Goal: Information Seeking & Learning: Find specific fact

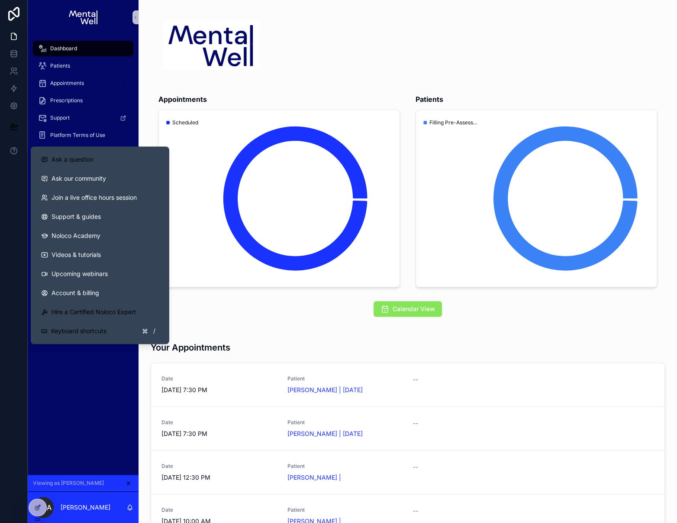
scroll to position [87, 0]
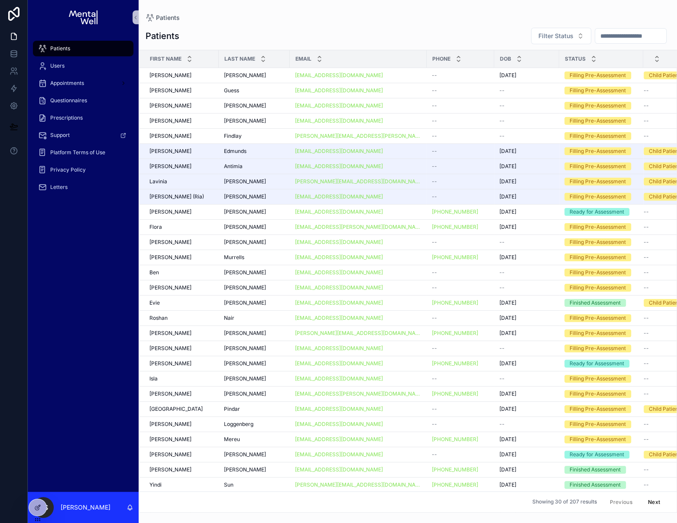
click at [614, 40] on input "scrollable content" at bounding box center [630, 36] width 71 height 12
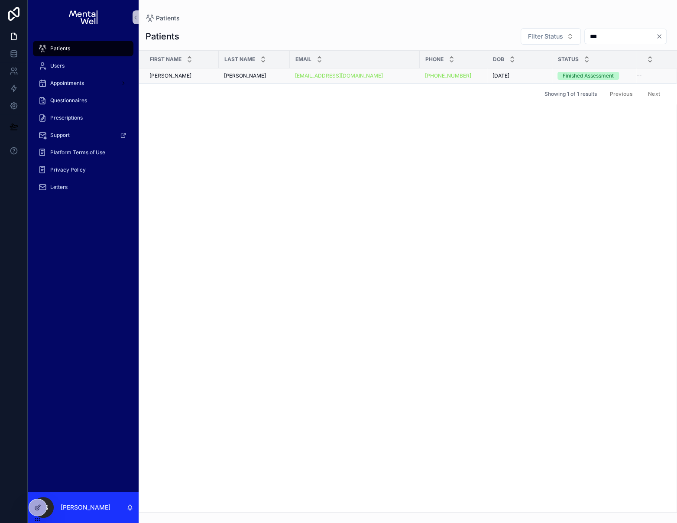
type input "***"
click at [207, 78] on div "[PERSON_NAME]" at bounding box center [181, 75] width 64 height 7
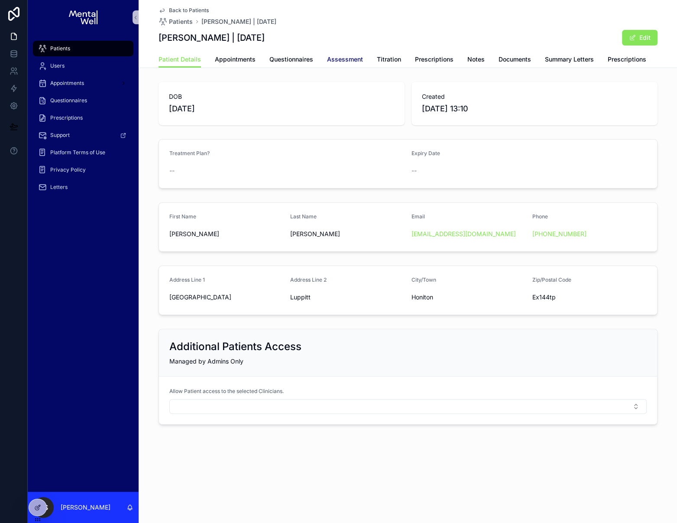
click at [332, 60] on span "Assessment" at bounding box center [345, 59] width 36 height 9
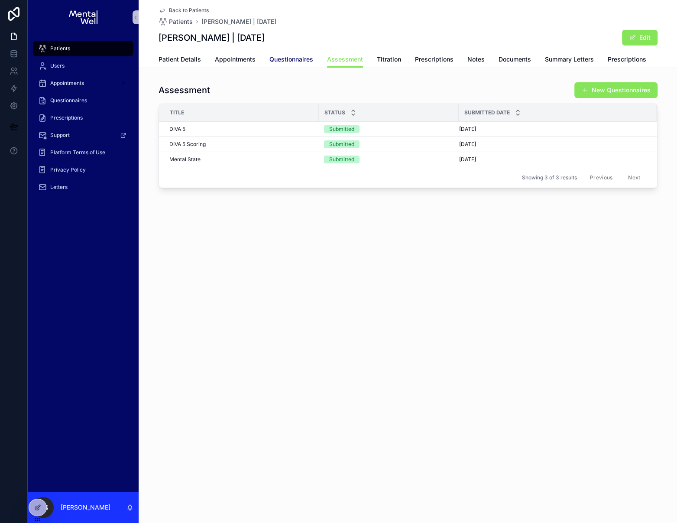
click at [292, 61] on span "Questionnaires" at bounding box center [291, 59] width 44 height 9
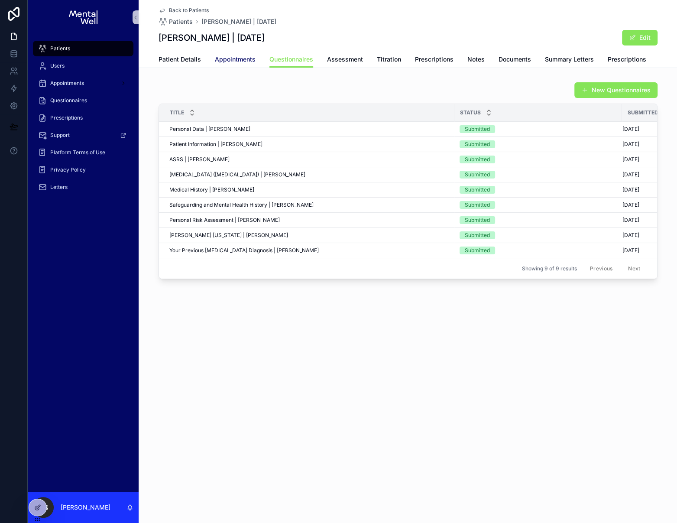
click at [230, 61] on span "Appointments" at bounding box center [235, 59] width 41 height 9
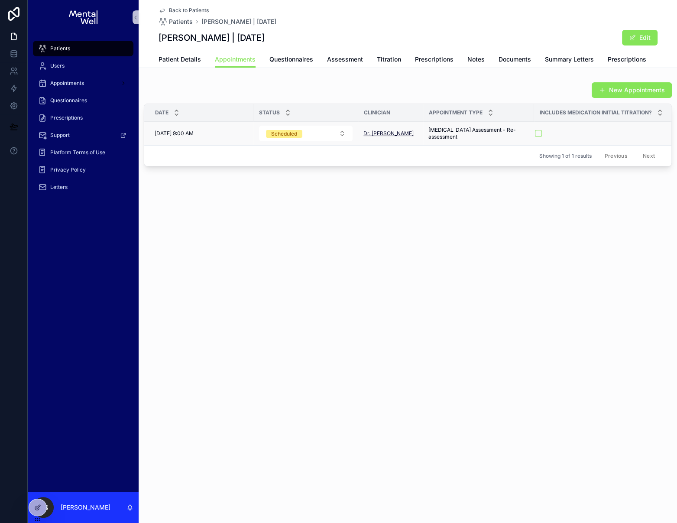
drag, startPoint x: 466, startPoint y: 201, endPoint x: 395, endPoint y: 136, distance: 96.3
click at [397, 137] on div "Back to Patients Patients [PERSON_NAME] | [DATE] [PERSON_NAME] | [DATE] Edit Ap…" at bounding box center [408, 112] width 538 height 225
drag, startPoint x: 432, startPoint y: 205, endPoint x: 408, endPoint y: 198, distance: 24.3
click at [432, 205] on div "Back to Patients Patients [PERSON_NAME] | [DATE] [PERSON_NAME] | [DATE] Edit Ap…" at bounding box center [408, 112] width 538 height 225
click at [295, 60] on span "Questionnaires" at bounding box center [291, 59] width 44 height 9
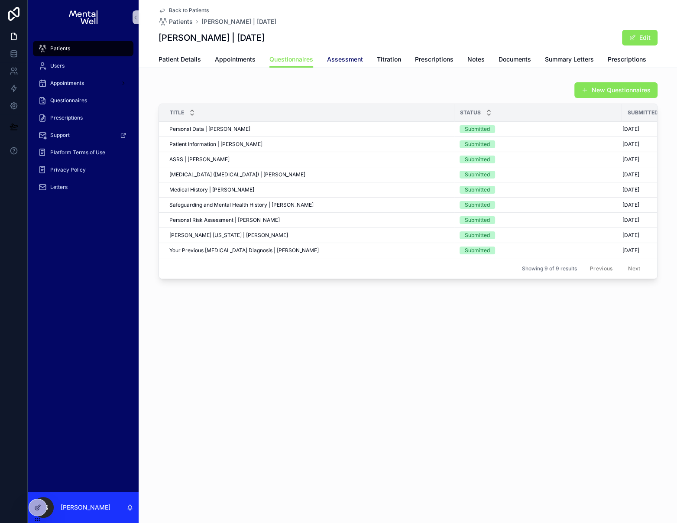
click at [339, 63] on span "Assessment" at bounding box center [345, 59] width 36 height 9
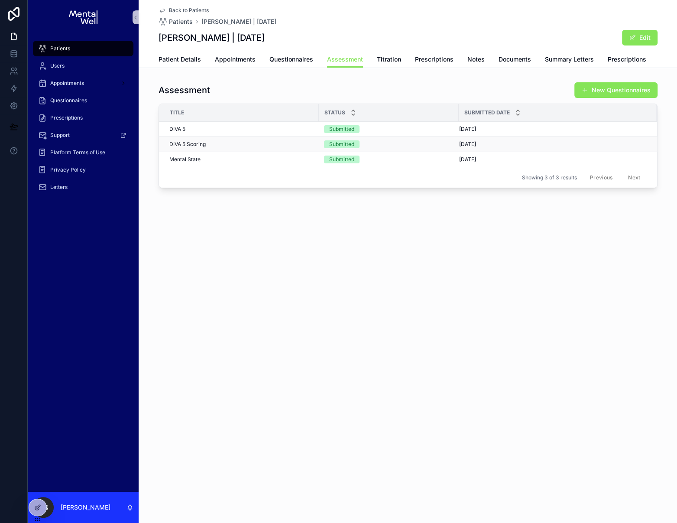
click at [268, 145] on div "DIVA 5 Scoring DIVA 5 Scoring" at bounding box center [241, 144] width 144 height 7
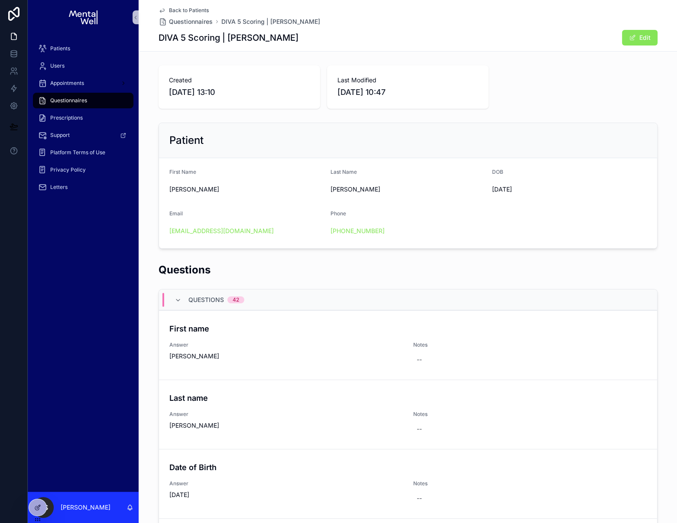
click at [189, 8] on span "Back to Patients" at bounding box center [189, 10] width 40 height 7
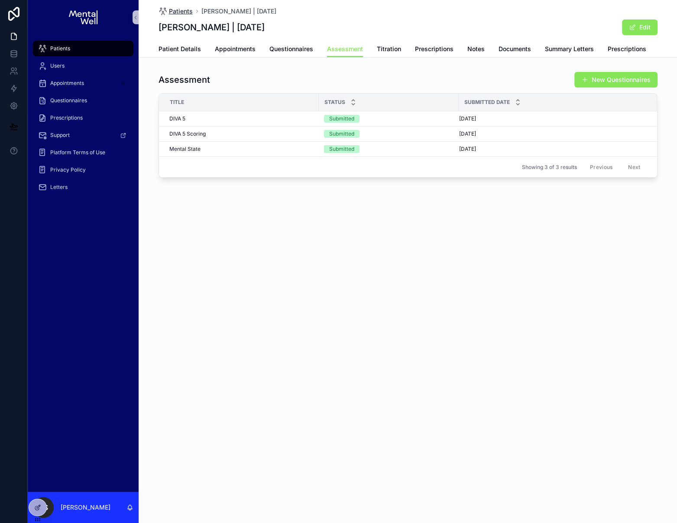
click at [185, 12] on span "Patients" at bounding box center [181, 11] width 24 height 9
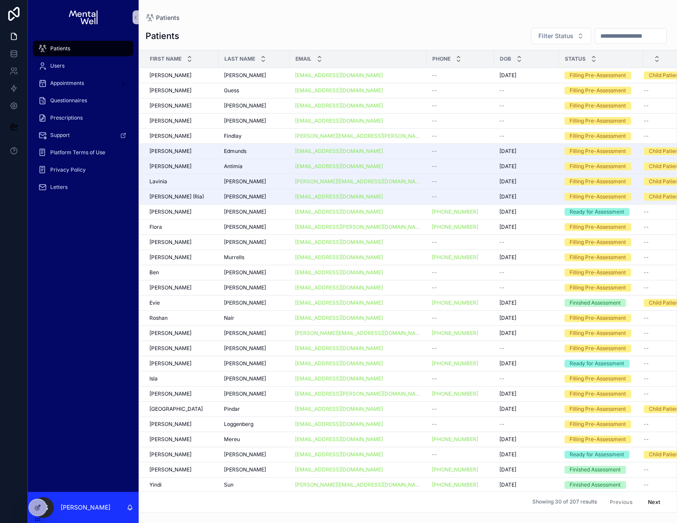
click at [602, 37] on input "scrollable content" at bounding box center [630, 36] width 71 height 12
type input "****"
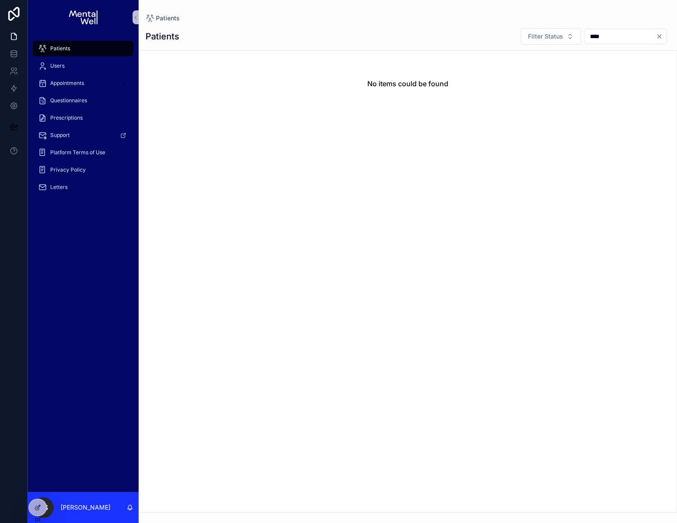
click at [603, 40] on input "****" at bounding box center [620, 36] width 71 height 12
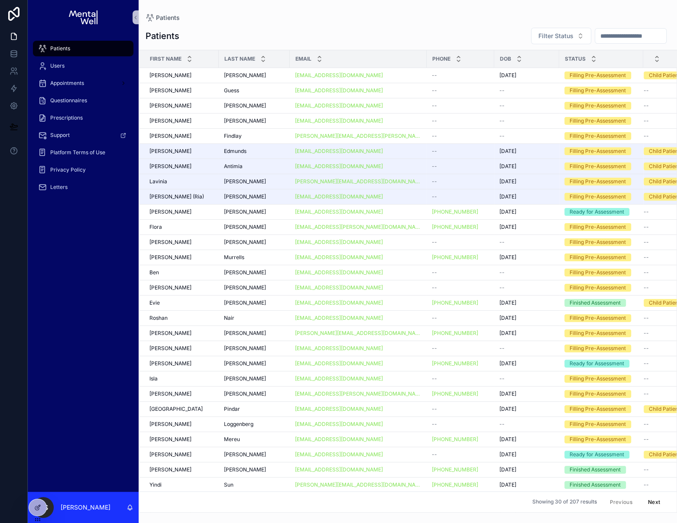
click at [427, 29] on div "Patients Filter Status" at bounding box center [408, 35] width 524 height 17
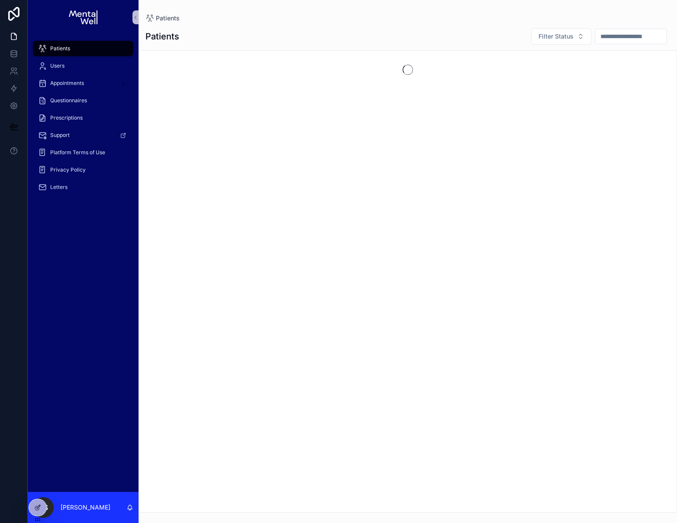
drag, startPoint x: 599, startPoint y: 53, endPoint x: 631, endPoint y: 39, distance: 34.5
click at [631, 39] on input "scrollable content" at bounding box center [631, 36] width 71 height 12
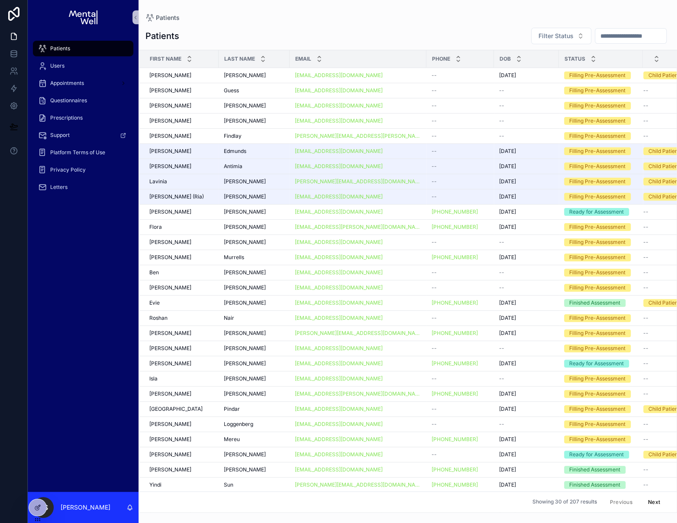
click at [616, 39] on input "scrollable content" at bounding box center [631, 36] width 71 height 12
type input "******"
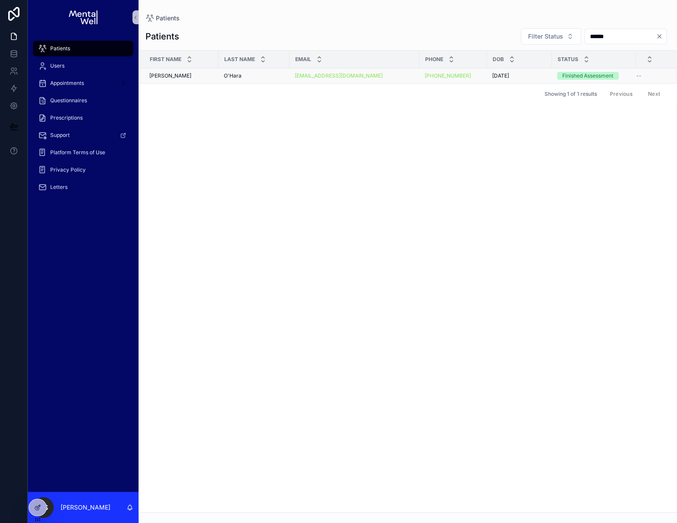
click at [264, 77] on div "O'Hara O'Hara" at bounding box center [254, 75] width 61 height 7
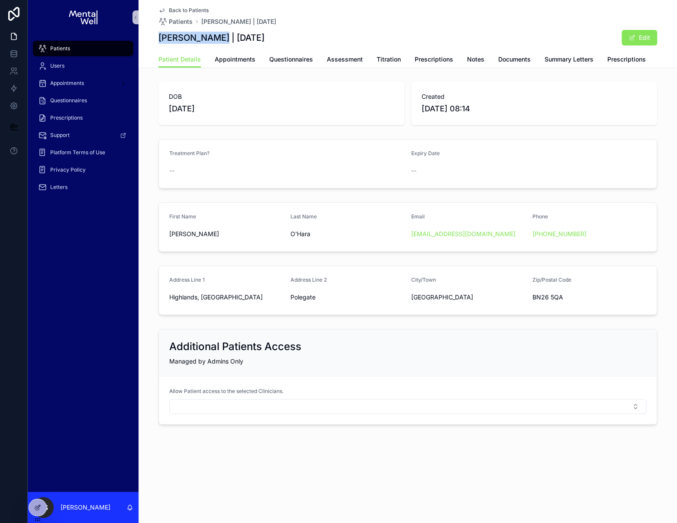
drag, startPoint x: 220, startPoint y: 40, endPoint x: 160, endPoint y: 36, distance: 59.5
click at [160, 36] on h1 "Megan O'Hara | 19/09/2003" at bounding box center [212, 38] width 106 height 12
copy h1 "Megan O'Hara"
click at [214, 109] on span "19/09/2003" at bounding box center [281, 109] width 225 height 12
drag, startPoint x: 207, startPoint y: 109, endPoint x: 169, endPoint y: 108, distance: 37.7
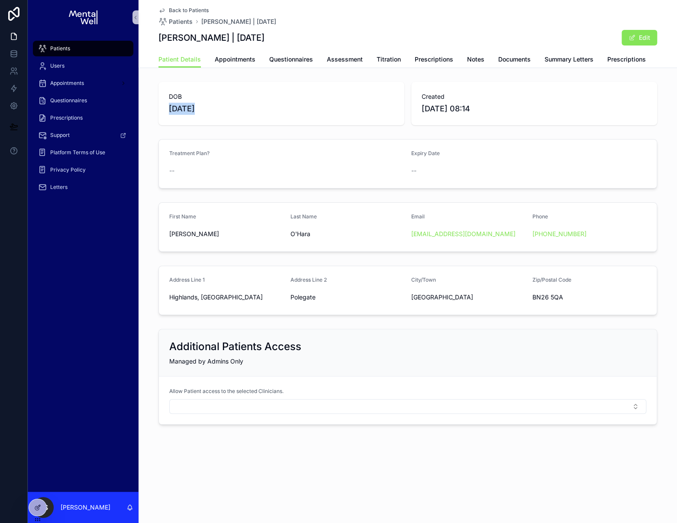
click at [169, 108] on span "19/09/2003" at bounding box center [281, 109] width 225 height 12
copy span "19/09/2003"
